Goal: Task Accomplishment & Management: Complete application form

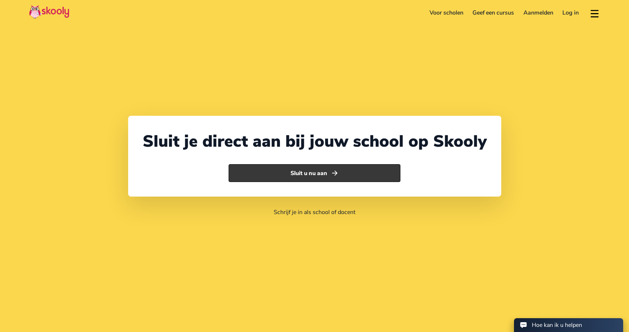
select select "31"
select select "Netherlands"
select select "Europe/Amsterdam"
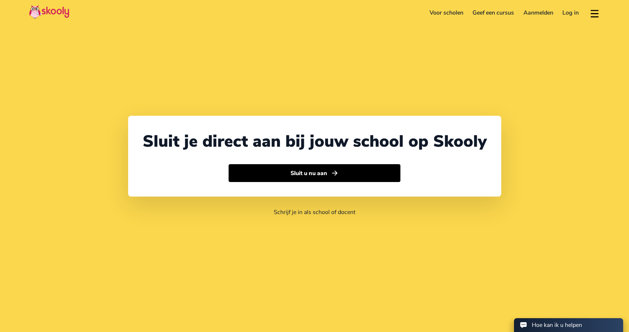
click at [456, 12] on link "Voor scholen" at bounding box center [445, 13] width 43 height 12
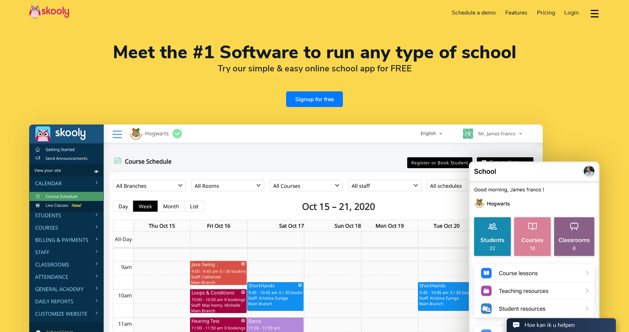
select select "en"
select select "31"
select select "Netherlands"
select select "Europe/Amsterdam"
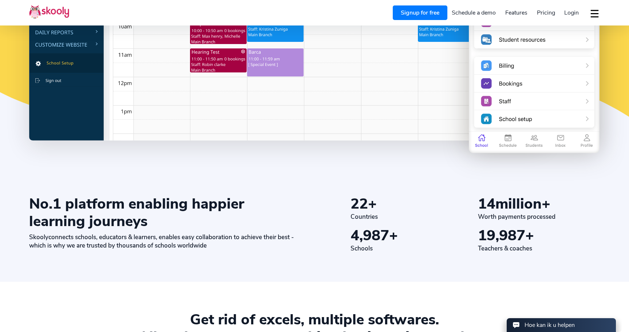
scroll to position [279, 0]
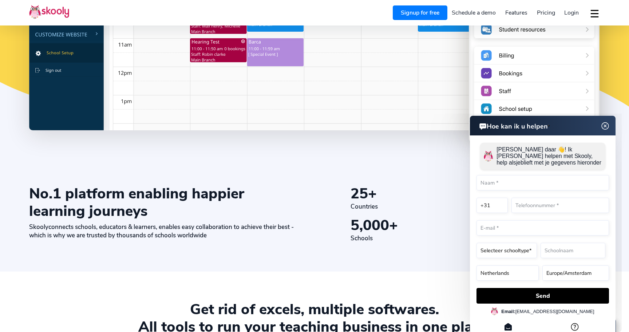
click at [594, 13] on button "dropdown menu" at bounding box center [594, 13] width 11 height 17
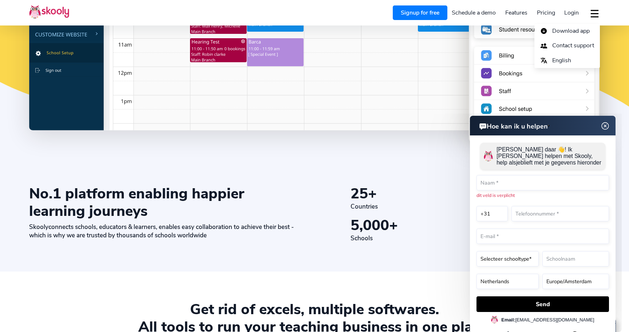
click at [594, 13] on button "dropdown menu" at bounding box center [594, 13] width 11 height 17
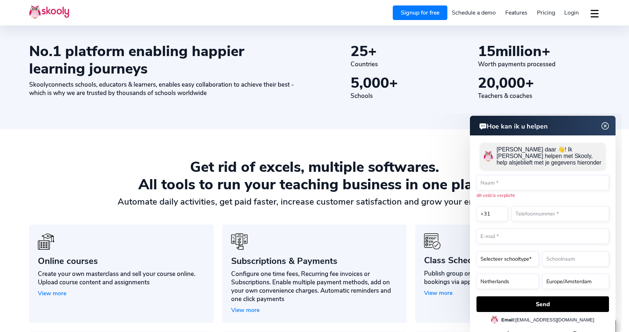
scroll to position [423, 0]
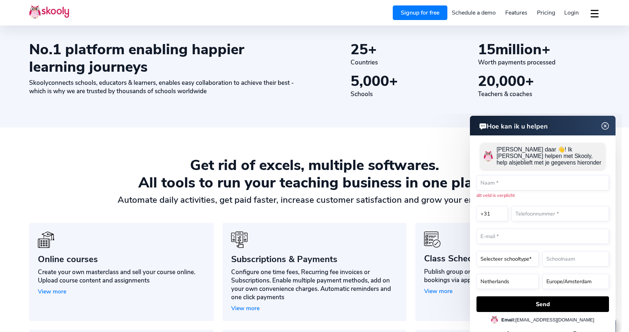
click at [607, 125] on img at bounding box center [605, 125] width 14 height 9
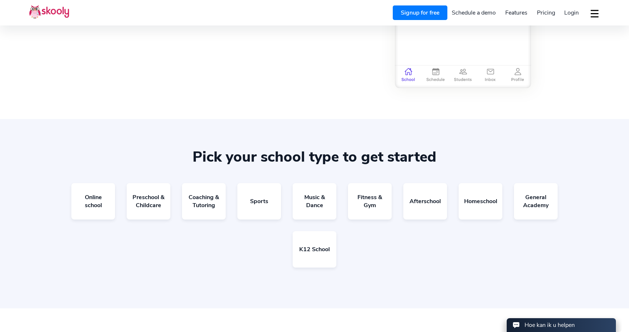
scroll to position [1330, 0]
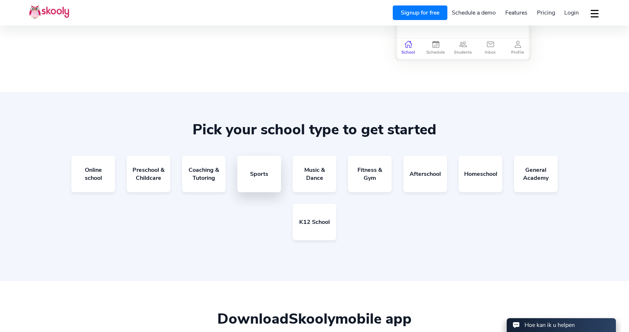
click at [264, 178] on link "Sports" at bounding box center [259, 174] width 44 height 36
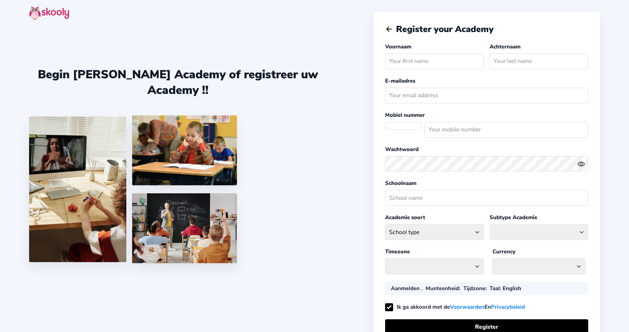
select select "NL"
select select "Europe/Amsterdam"
select select "EUR €"
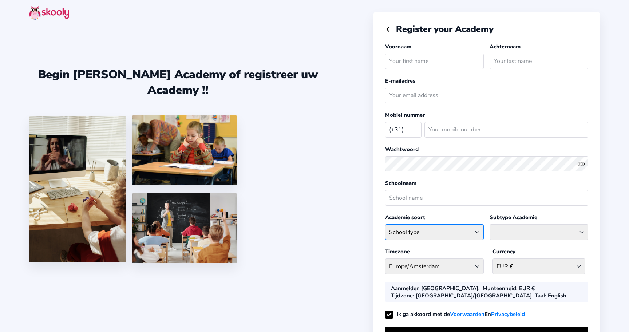
click at [456, 228] on select "School type Academic Afterschool Arts Dance Homeschool Language Martial Arts Mu…" at bounding box center [434, 232] width 99 height 16
select select "SP"
click at [385, 224] on select "School type Academic Afterschool Arts Dance Homeschool Language Martial Arts Mu…" at bounding box center [434, 232] width 99 height 16
select select
click at [522, 231] on select "Athletics Badminton Baseball Basketball Chess Cricket Hockey Football General S…" at bounding box center [538, 232] width 99 height 16
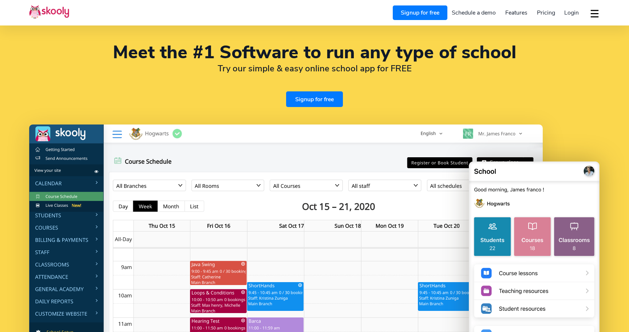
select select "en"
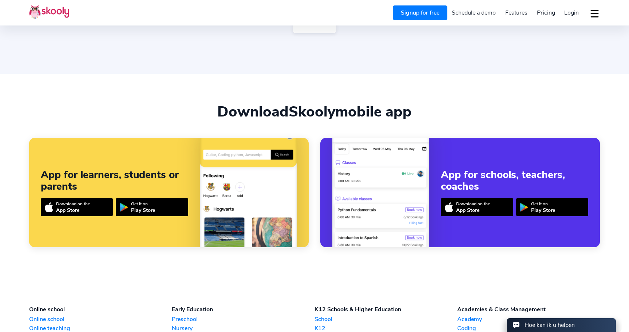
select select "31"
select select "Netherlands"
select select "Europe/Amsterdam"
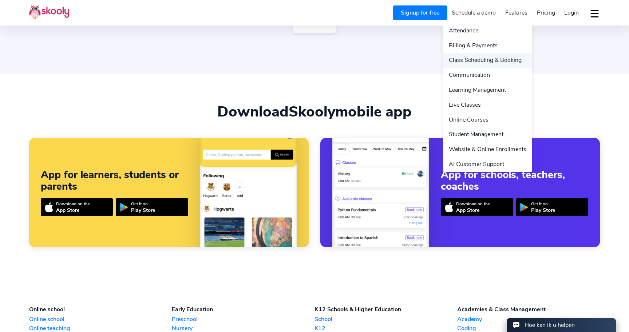
click at [509, 61] on link "Class Scheduling & Booking" at bounding box center [487, 60] width 89 height 15
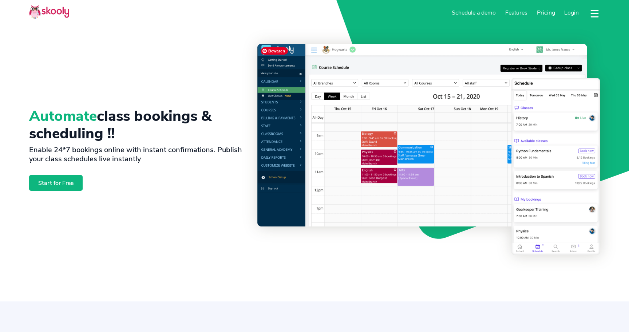
select select "en"
select select "31"
select select "Netherlands"
select select "Europe/Amsterdam"
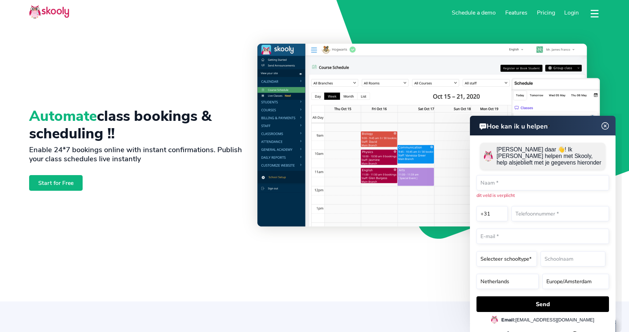
click at [71, 180] on link "Start for Free" at bounding box center [55, 183] width 53 height 16
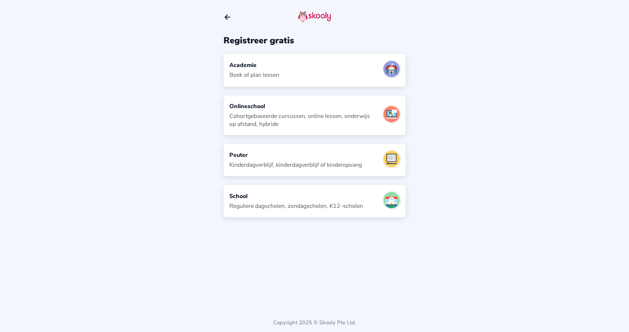
click at [276, 74] on div "Boek of plan lessen" at bounding box center [254, 75] width 50 height 8
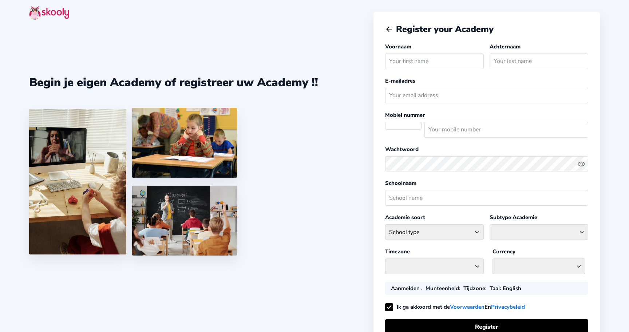
select select "NL"
select select "Europe/Amsterdam"
select select "EUR €"
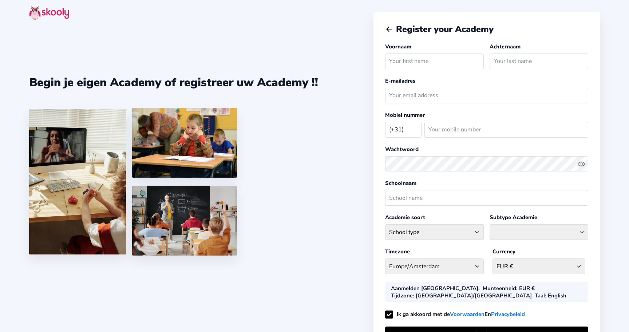
click at [408, 61] on input "text" at bounding box center [434, 61] width 99 height 16
type input "[PERSON_NAME]"
type input "Dijkstra"
type input "[EMAIL_ADDRESS][DOMAIN_NAME]"
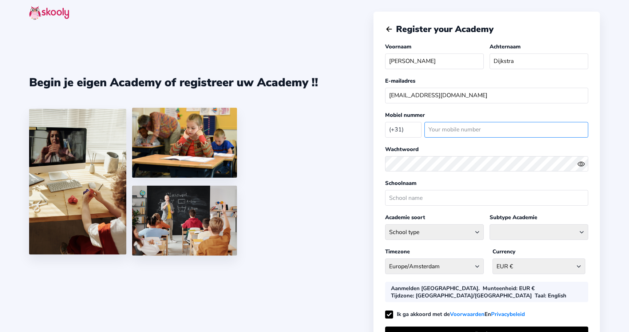
type input "631795821"
click at [360, 174] on div "Begin je eigen Academy of registreer uw Academy !!" at bounding box center [201, 166] width 344 height 332
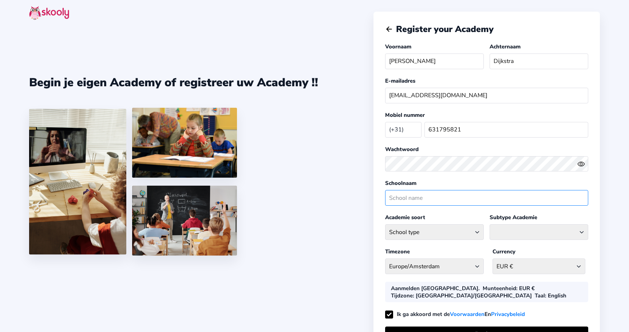
click at [402, 198] on input "text" at bounding box center [486, 198] width 203 height 16
type input "Racketlife"
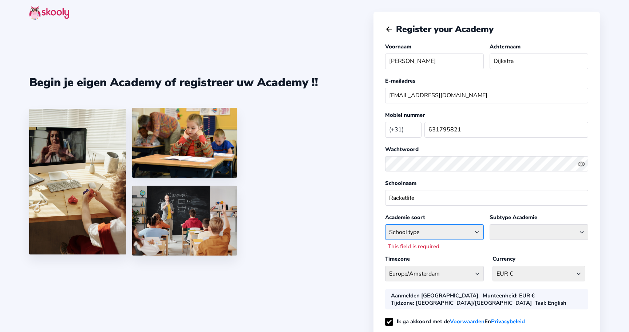
select select "SP"
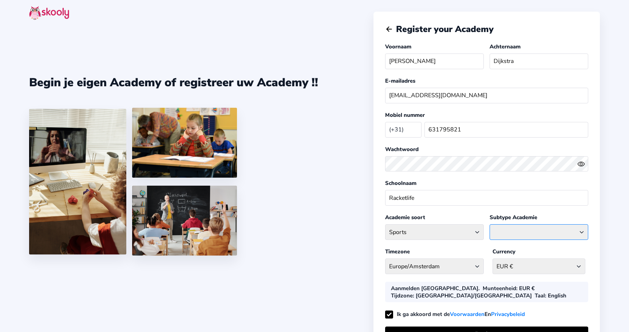
click at [523, 231] on select "Athletics Badminton Baseball Basketball Chess Cricket Hockey Football General S…" at bounding box center [538, 232] width 99 height 16
select select "T"
click at [489, 224] on select "Athletics Badminton Baseball Basketball Chess Cricket Hockey Football General S…" at bounding box center [538, 232] width 99 height 16
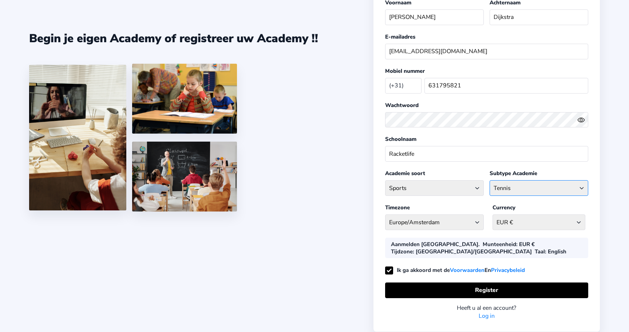
scroll to position [67, 0]
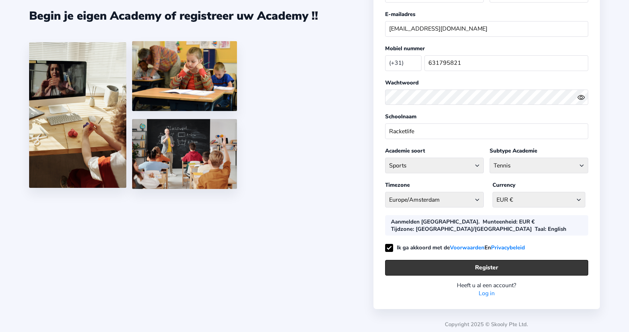
click at [451, 261] on button "Register" at bounding box center [486, 268] width 203 height 16
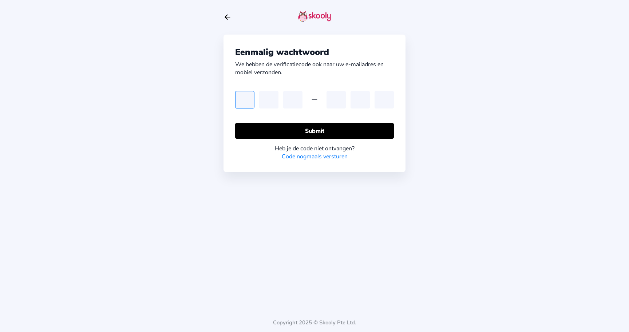
paste input "4"
type input "4"
type input "0"
type input "9"
type input "6"
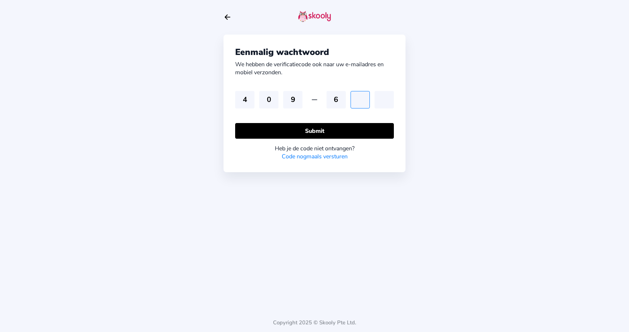
type input "3"
type input "1"
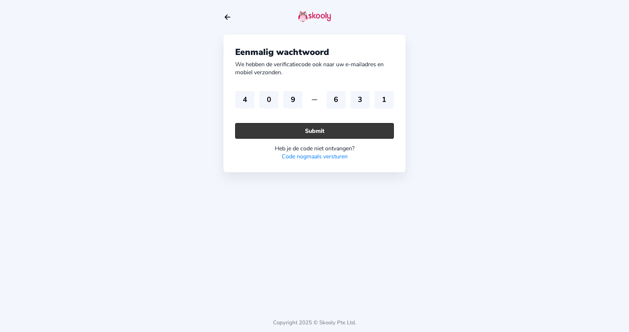
click at [359, 135] on button "Submit" at bounding box center [314, 131] width 159 height 16
